Goal: Obtain resource: Download file/media

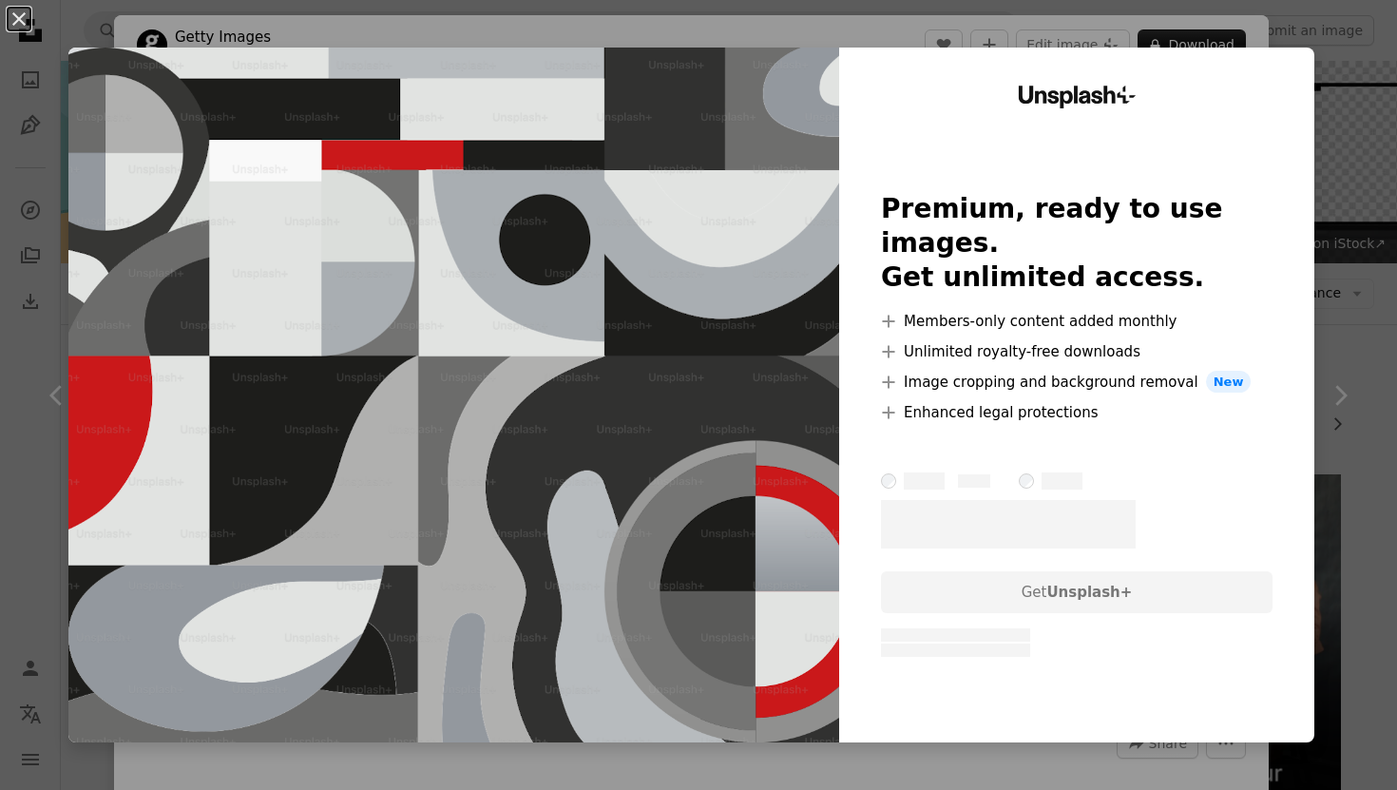
scroll to position [1998, 0]
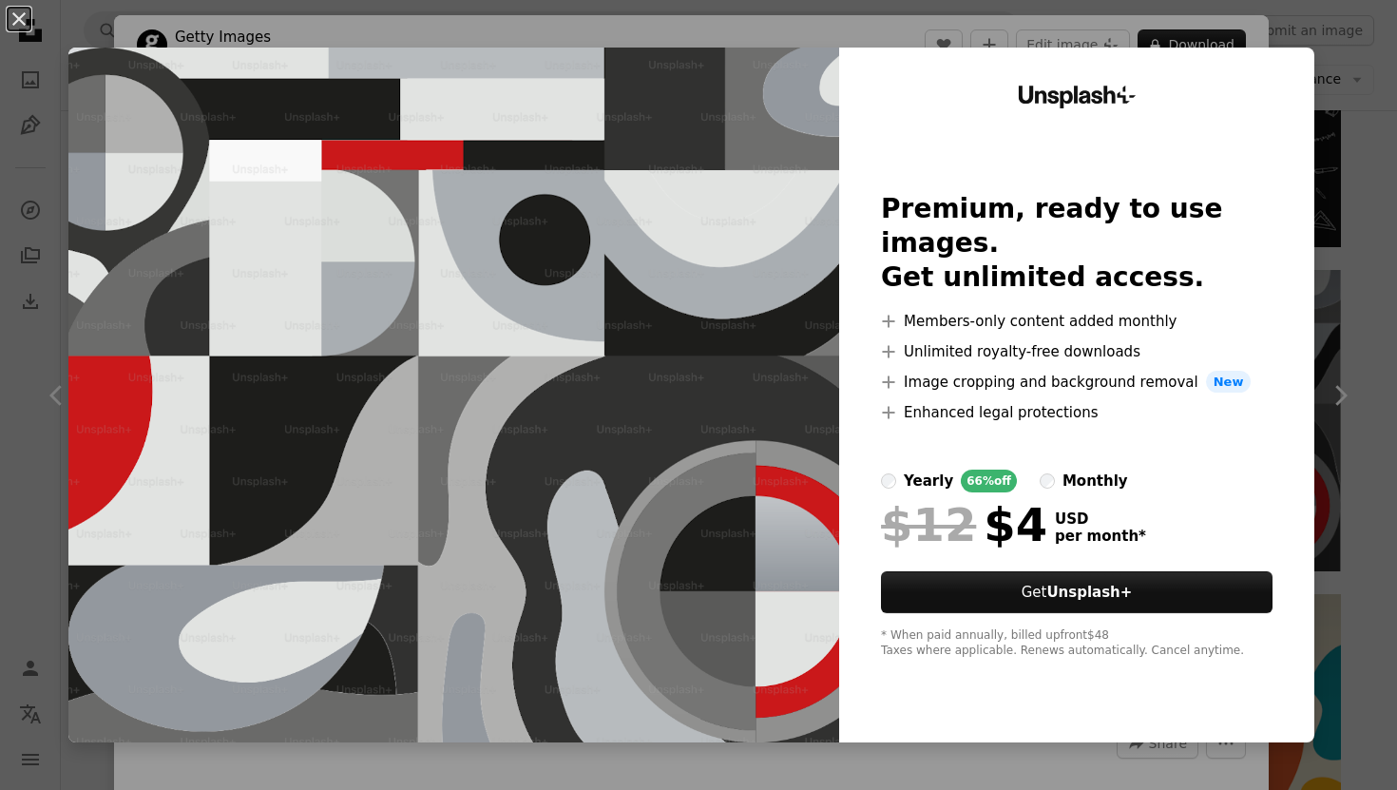
click at [1272, 27] on div "An X shape Unsplash+ Premium, ready to use images. Get unlimited access. A plus…" at bounding box center [698, 395] width 1397 height 790
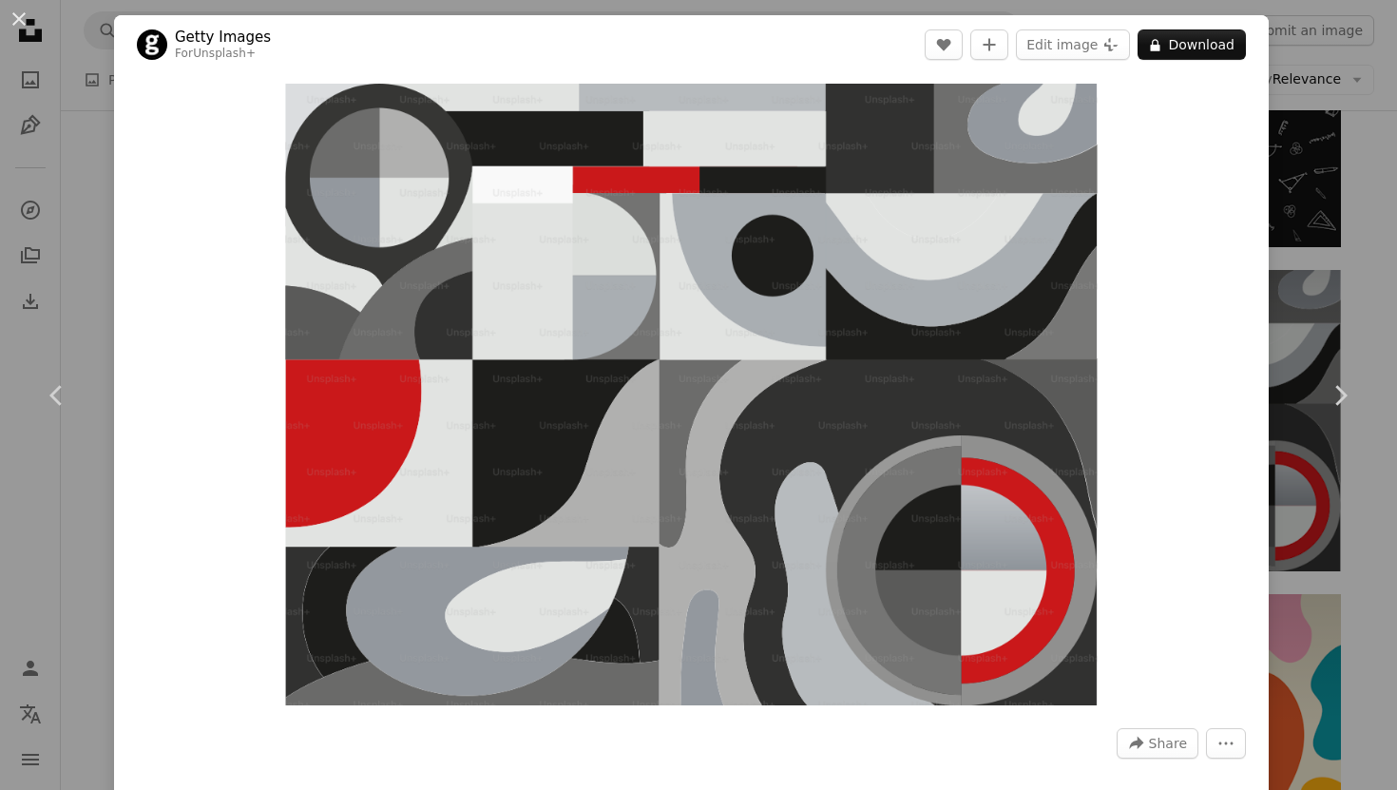
click at [1316, 102] on div "An X shape Chevron left Chevron right Getty Images For Unsplash+ A heart A plus…" at bounding box center [698, 395] width 1397 height 790
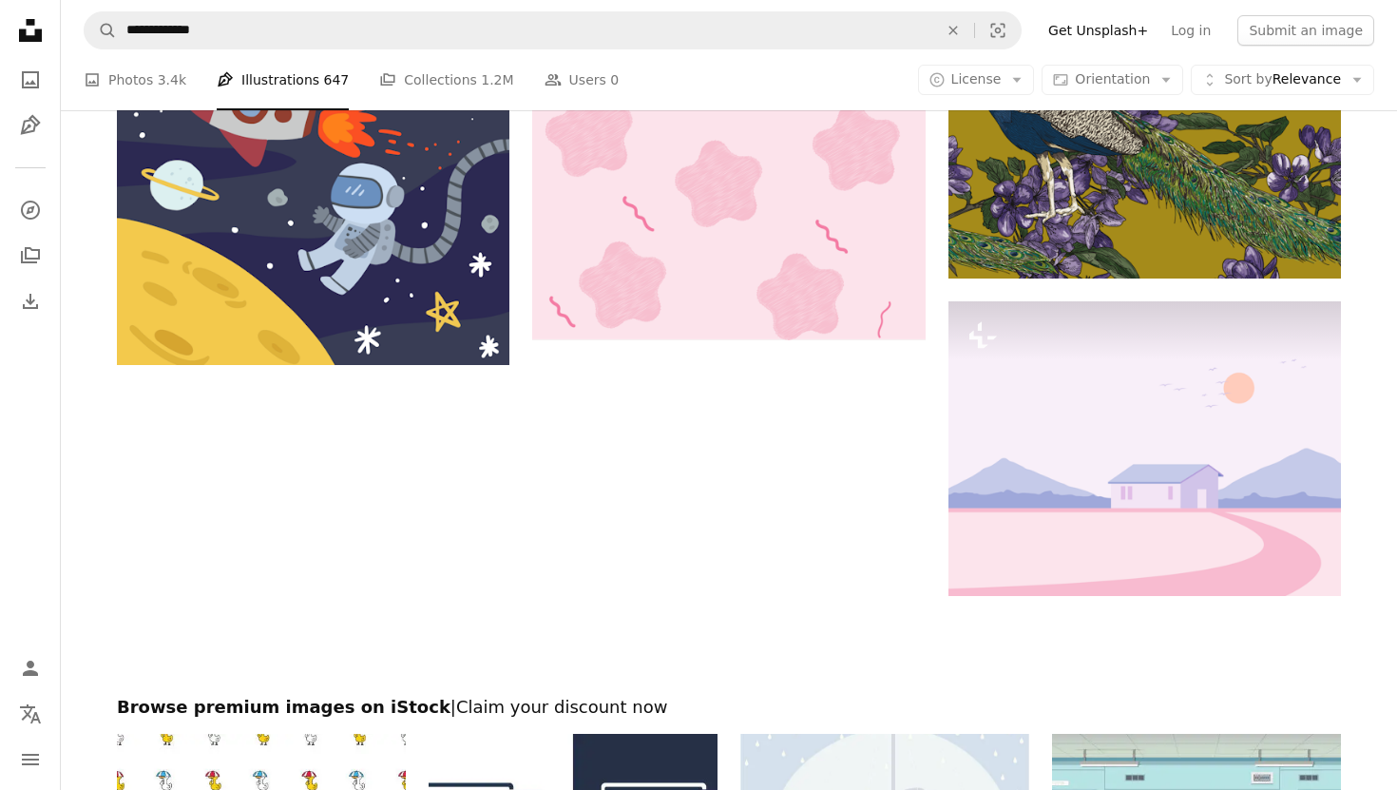
scroll to position [5078, 0]
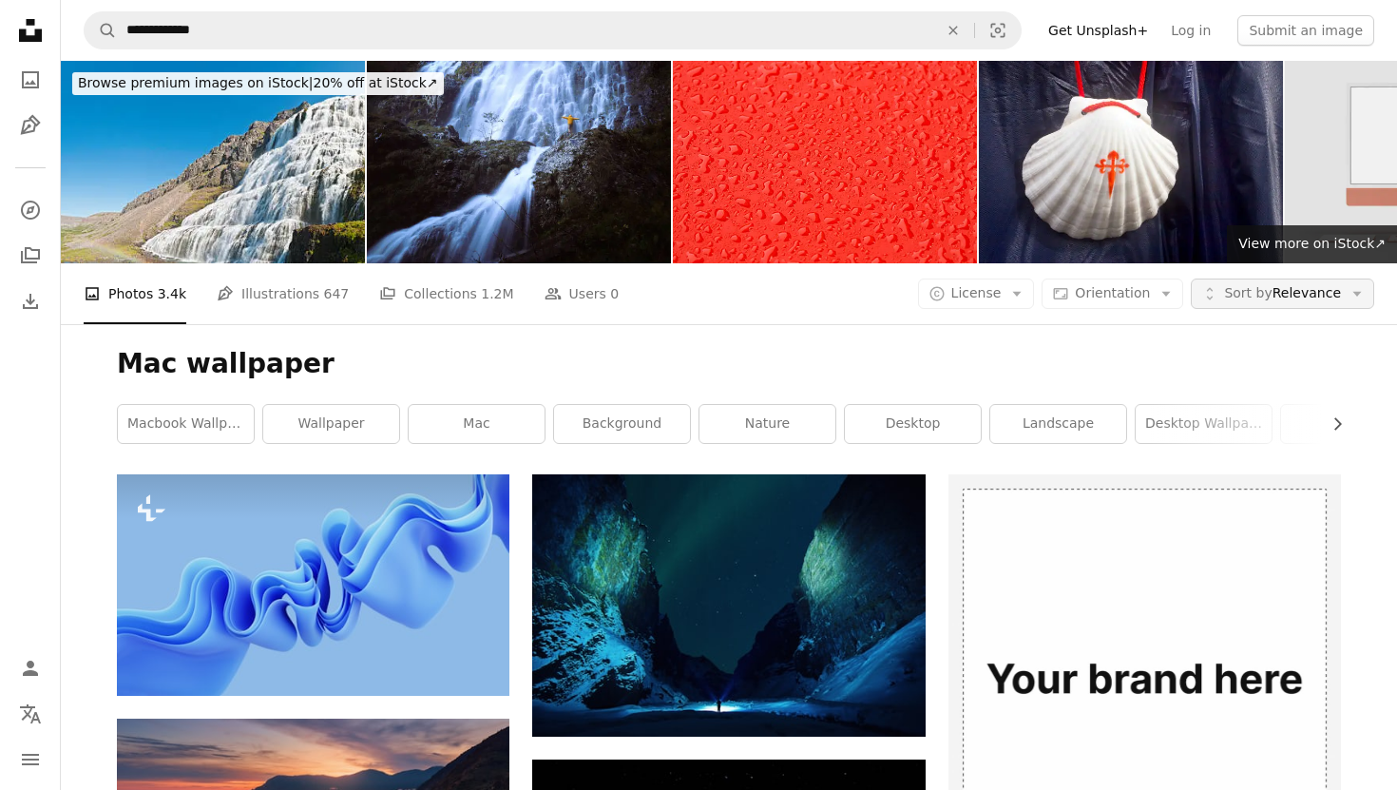
click at [1324, 282] on button "Unfold Sort by Relevance Arrow down" at bounding box center [1282, 293] width 183 height 30
click at [1140, 298] on span "Orientation" at bounding box center [1112, 292] width 75 height 15
click at [978, 284] on span "License" at bounding box center [976, 293] width 50 height 19
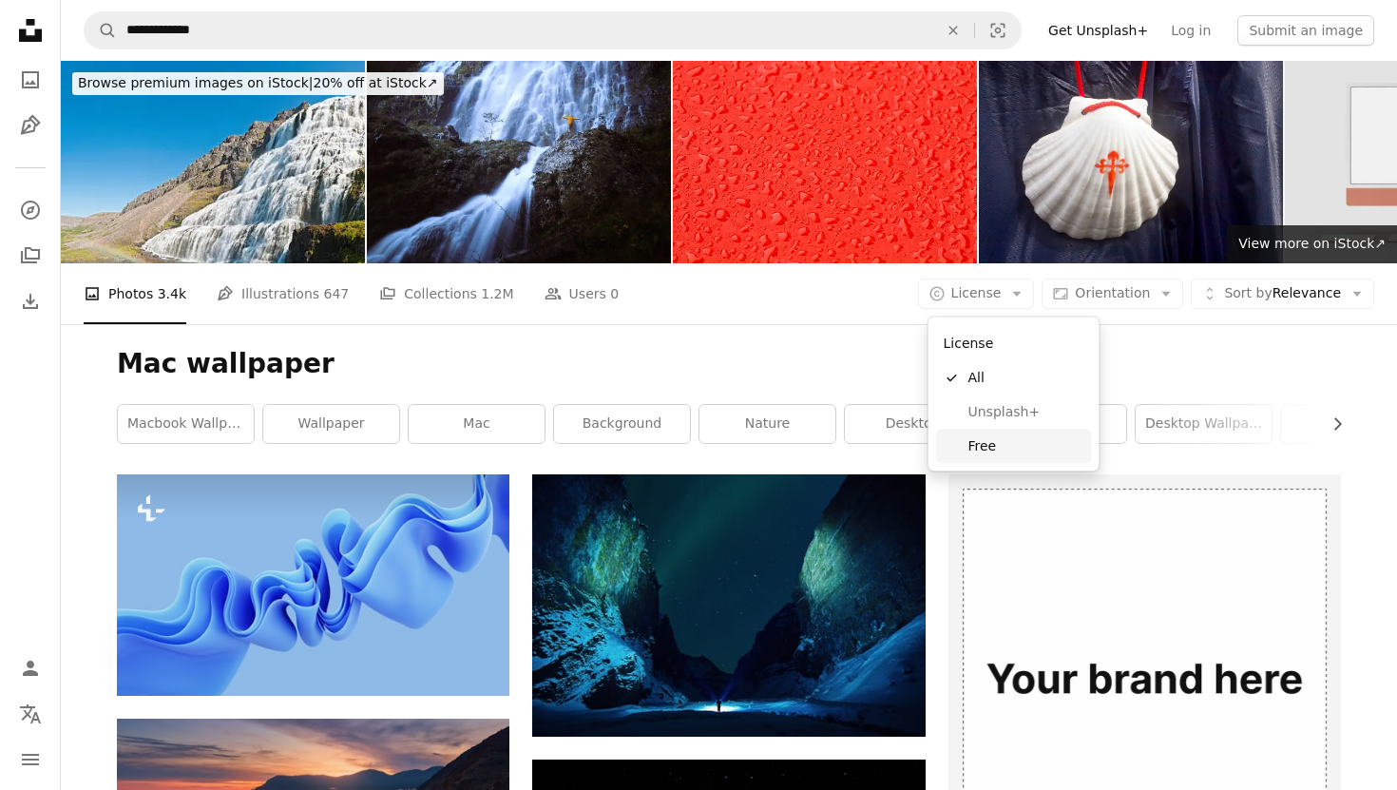
click at [978, 433] on link "Free" at bounding box center [1014, 446] width 156 height 34
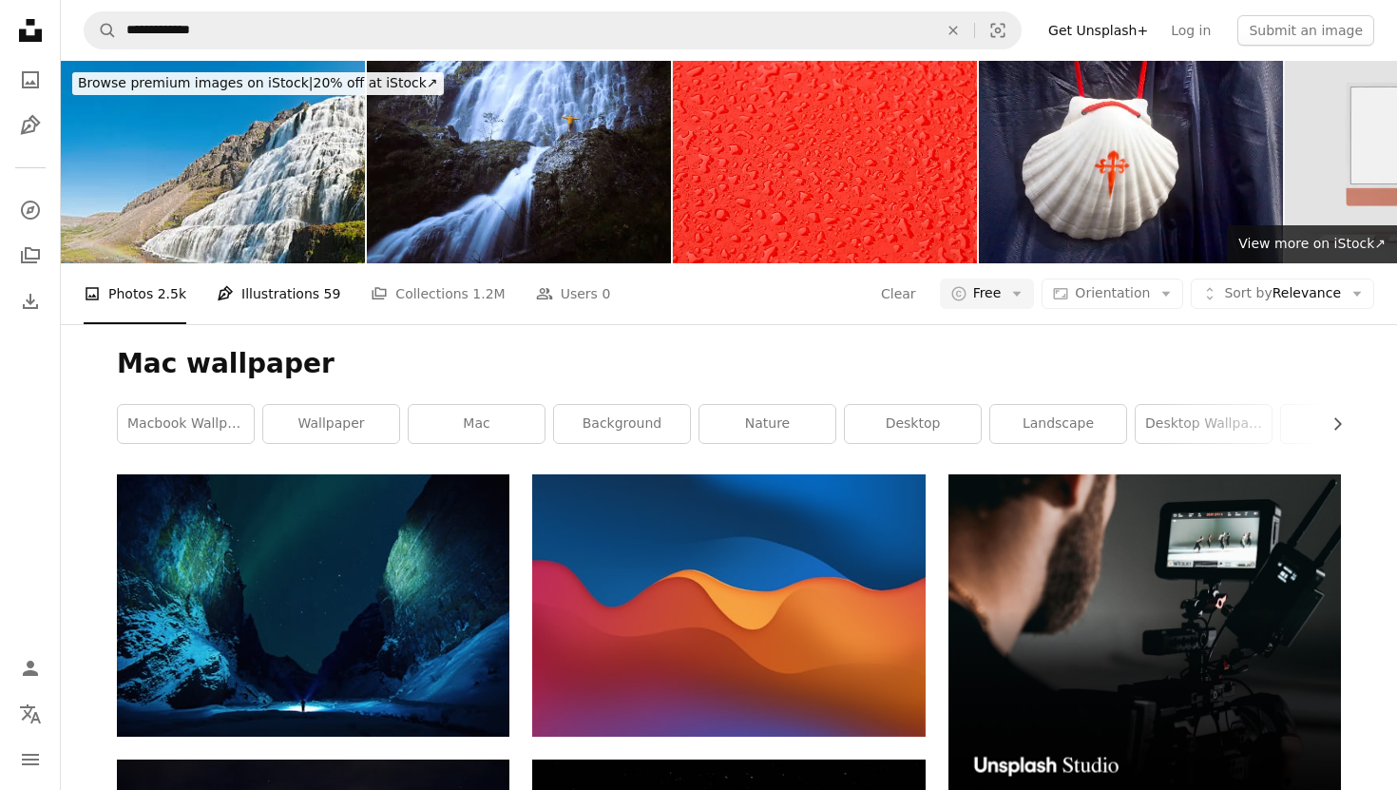
click at [305, 310] on link "Pen Tool Illustrations 59" at bounding box center [279, 293] width 124 height 61
